Goal: Answer question/provide support

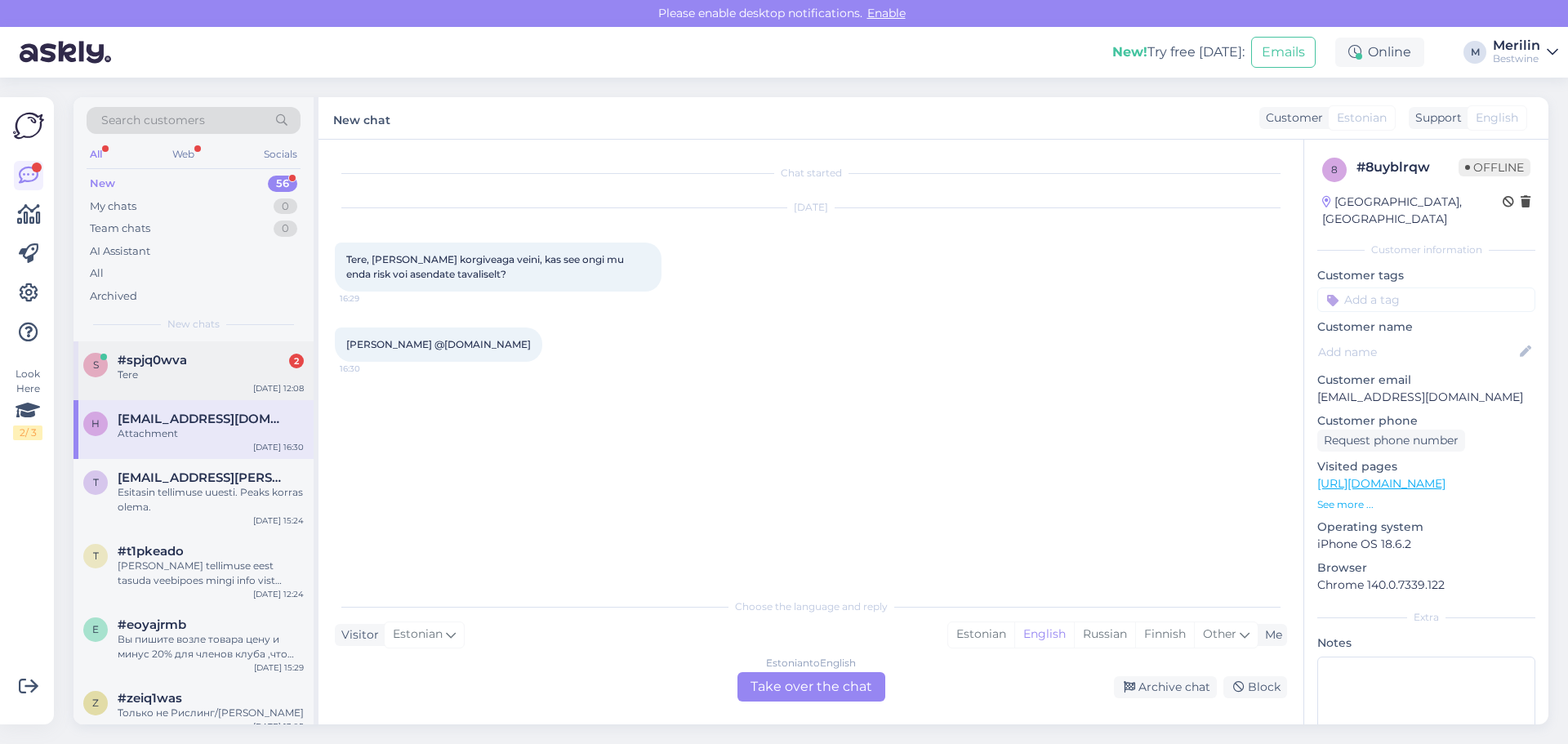
click at [210, 354] on div "#spjq0wva 2" at bounding box center [210, 359] width 186 height 14
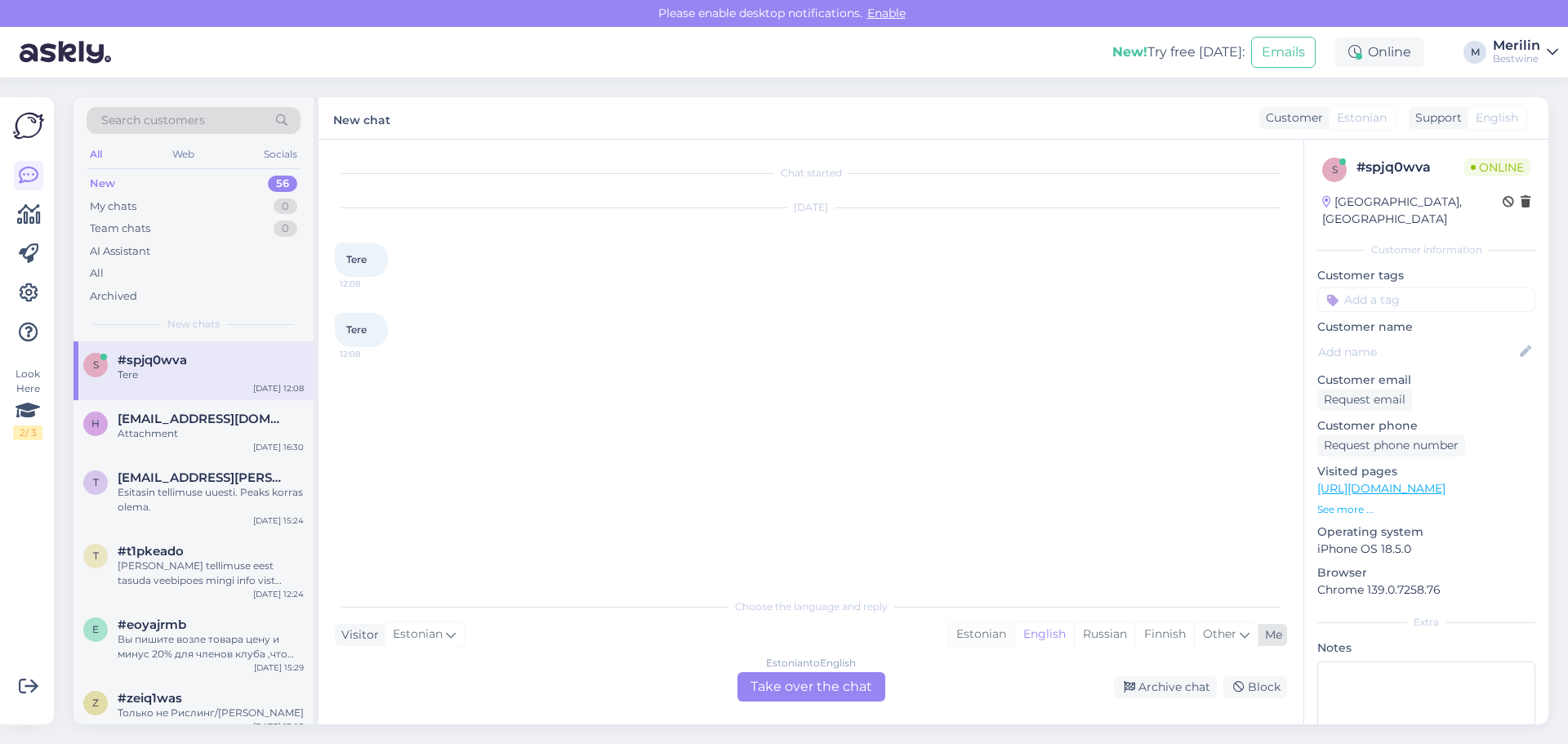
click at [972, 625] on div "Estonian" at bounding box center [981, 634] width 66 height 24
click at [818, 689] on div "Estonian to Estonian Take over the chat" at bounding box center [810, 686] width 148 height 30
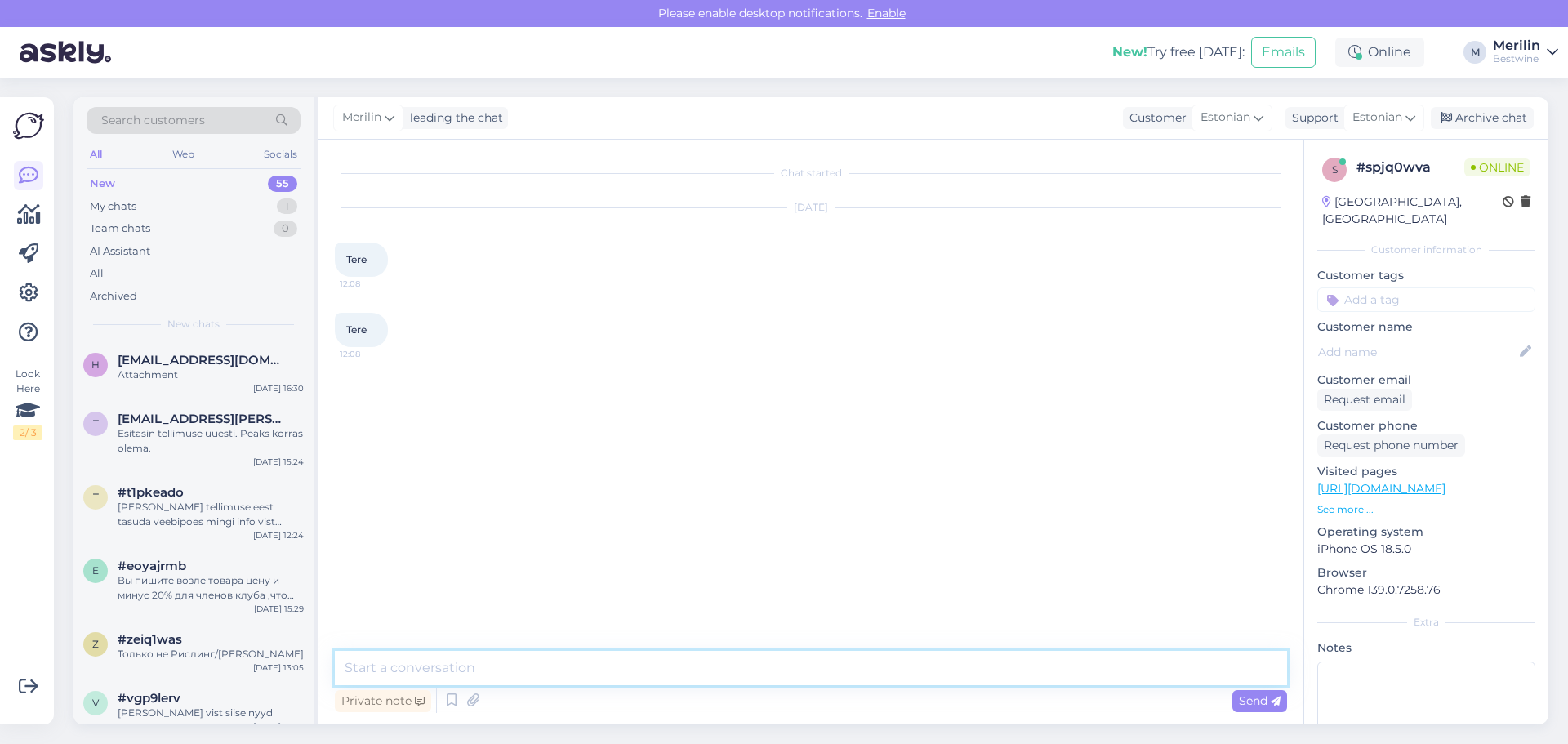
click at [529, 671] on textarea at bounding box center [810, 668] width 952 height 34
type textarea "Tere"
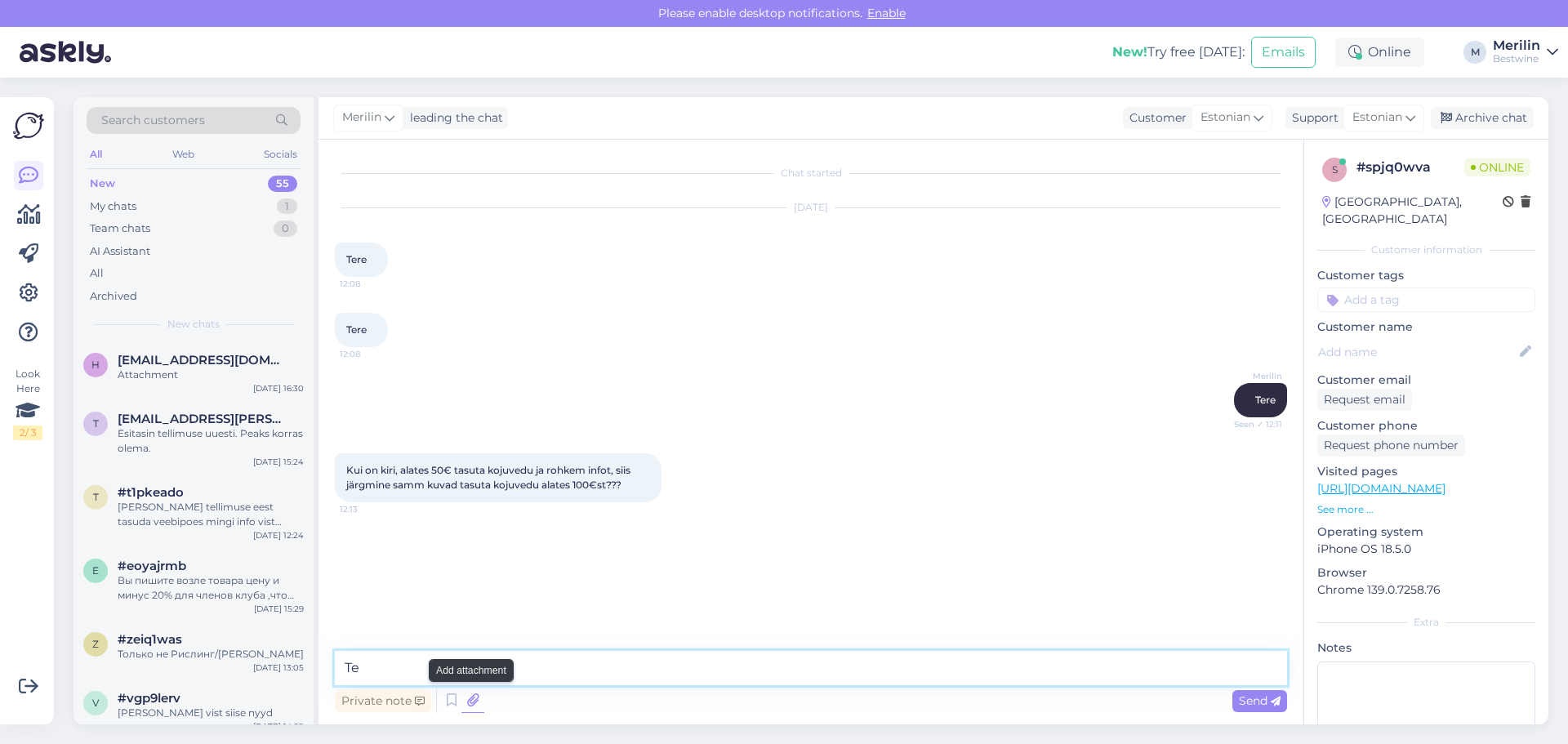
type textarea "T"
type textarea "õ"
type textarea "k"
type textarea "vabandust, õige on 100 eurot ja info 50 euro kohta on vigane, teeme koduelehel …"
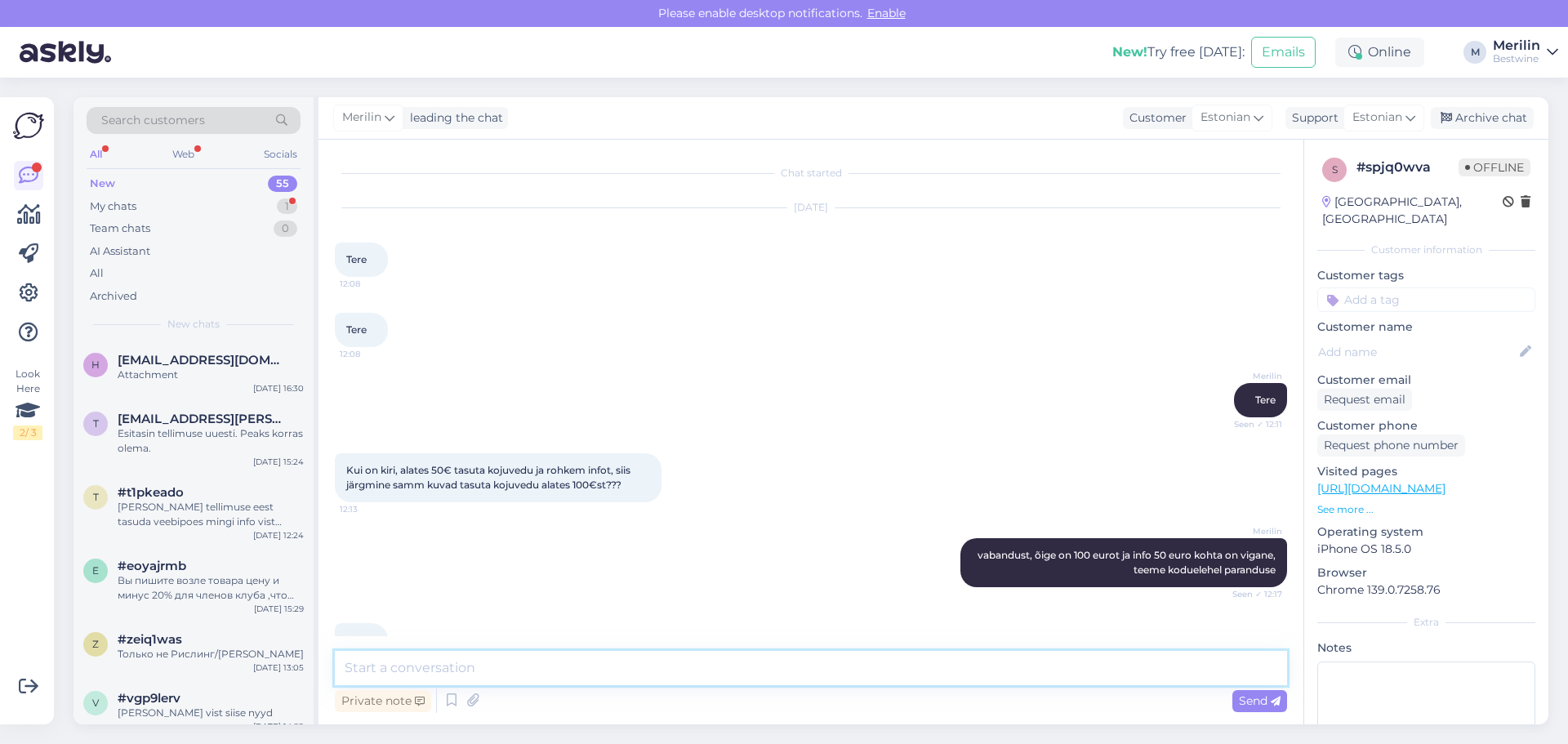
scroll to position [39, 0]
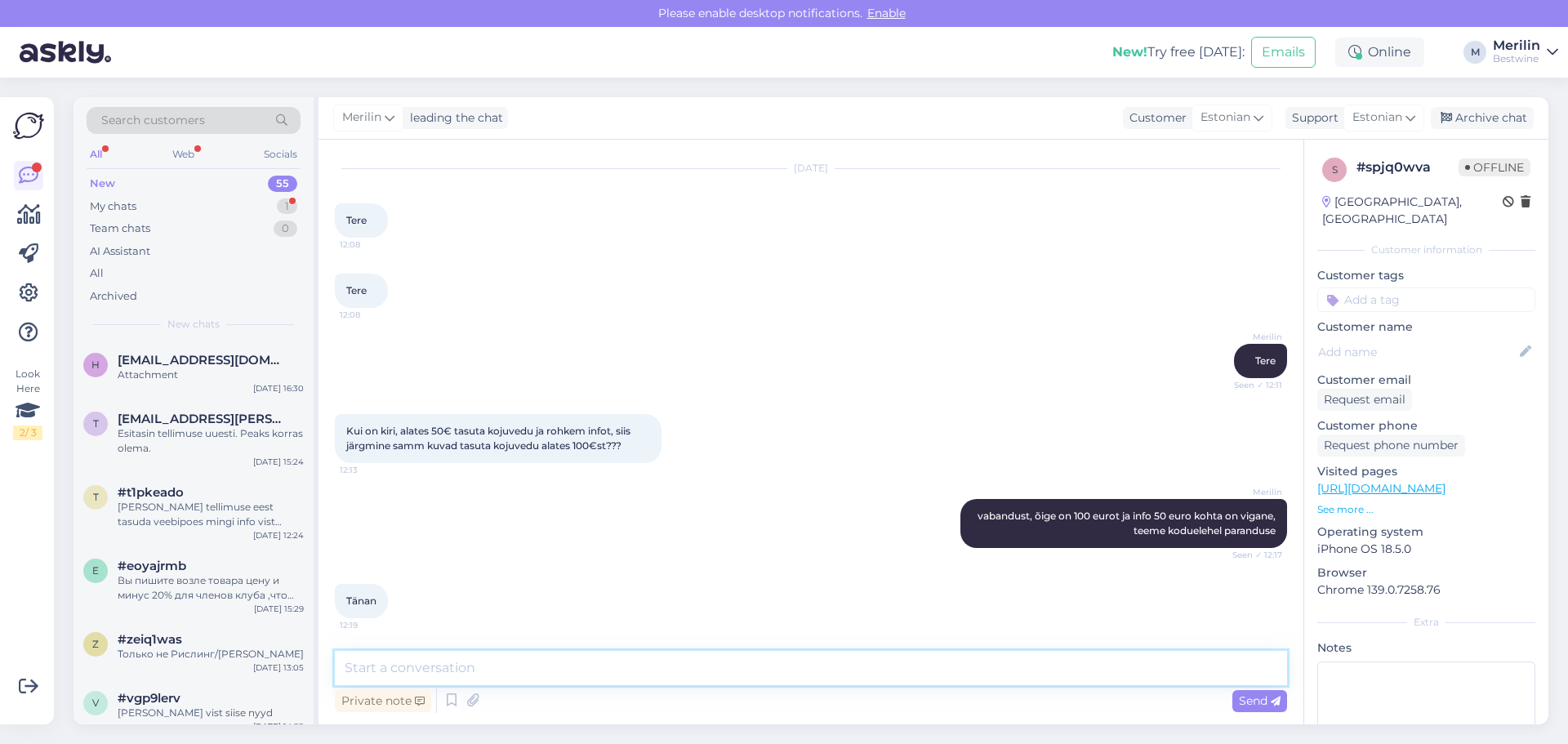
click at [437, 659] on textarea at bounding box center [810, 668] width 952 height 34
